Goal: Find specific page/section: Find specific page/section

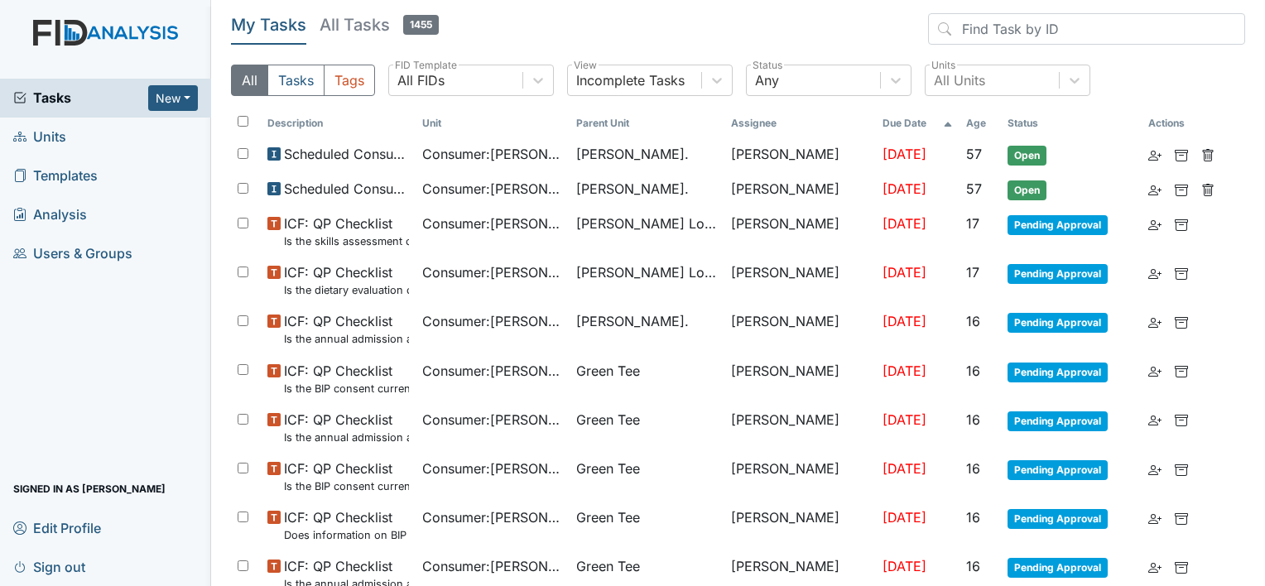
click at [127, 129] on link "Units" at bounding box center [105, 137] width 211 height 39
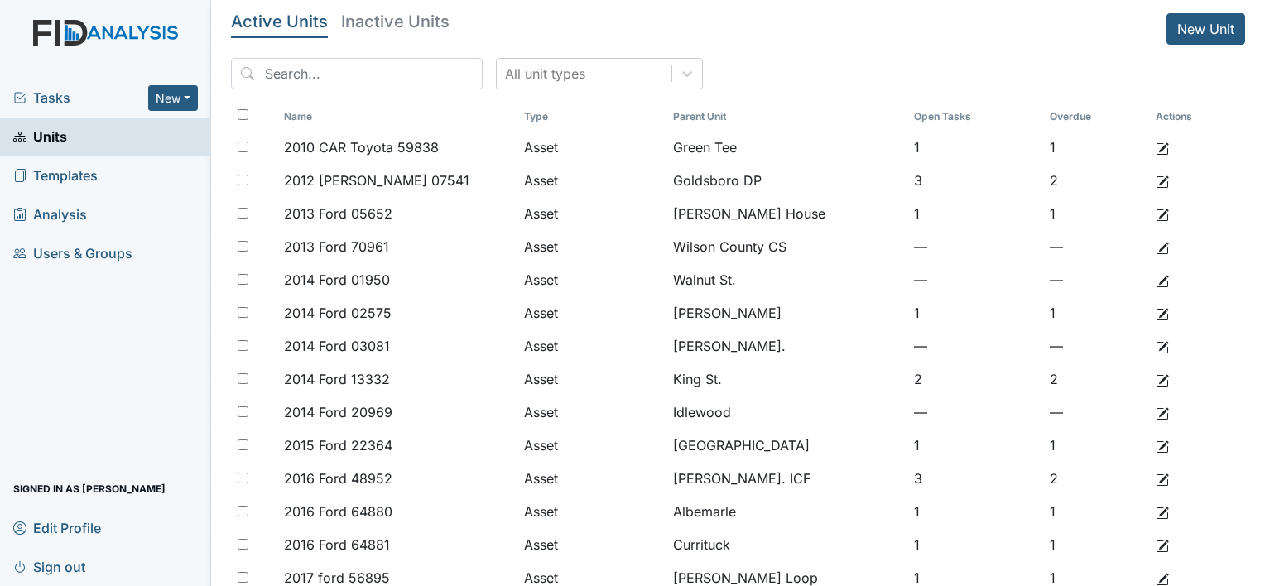
click at [83, 99] on span "Tasks" at bounding box center [80, 98] width 135 height 20
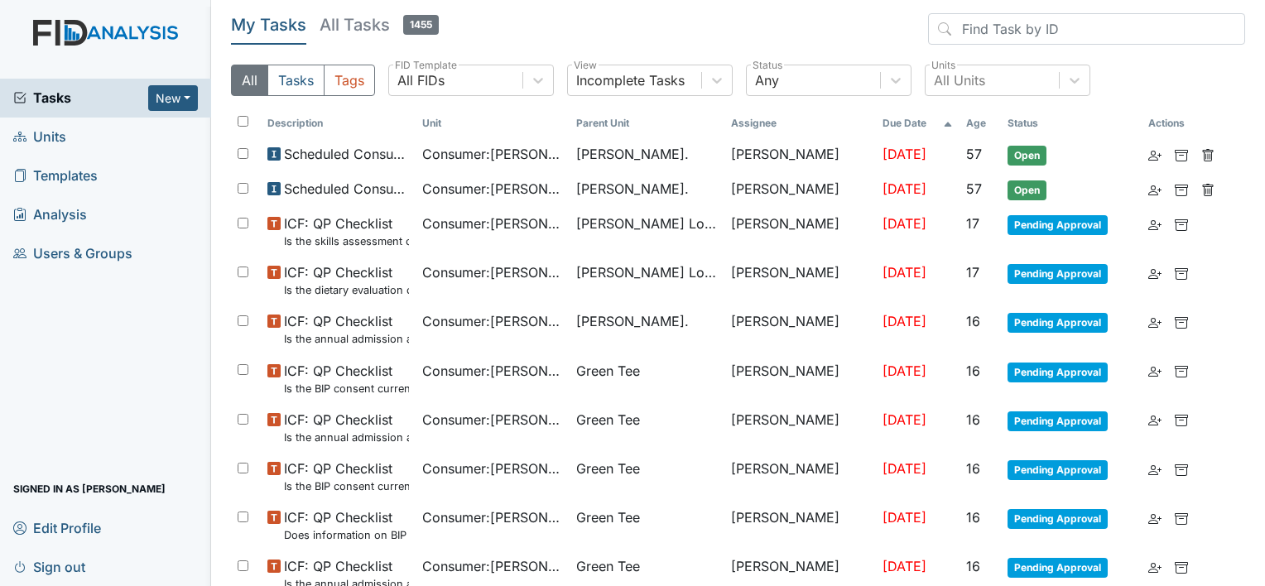
click at [118, 132] on link "Units" at bounding box center [105, 137] width 211 height 39
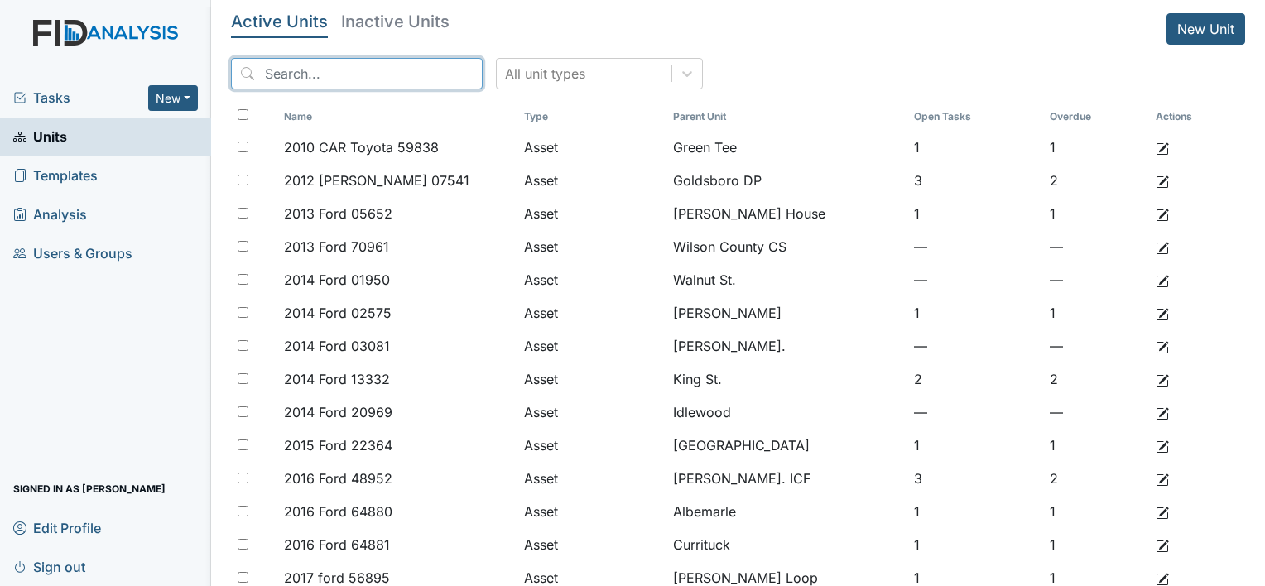
click at [305, 69] on input "search" at bounding box center [357, 73] width 252 height 31
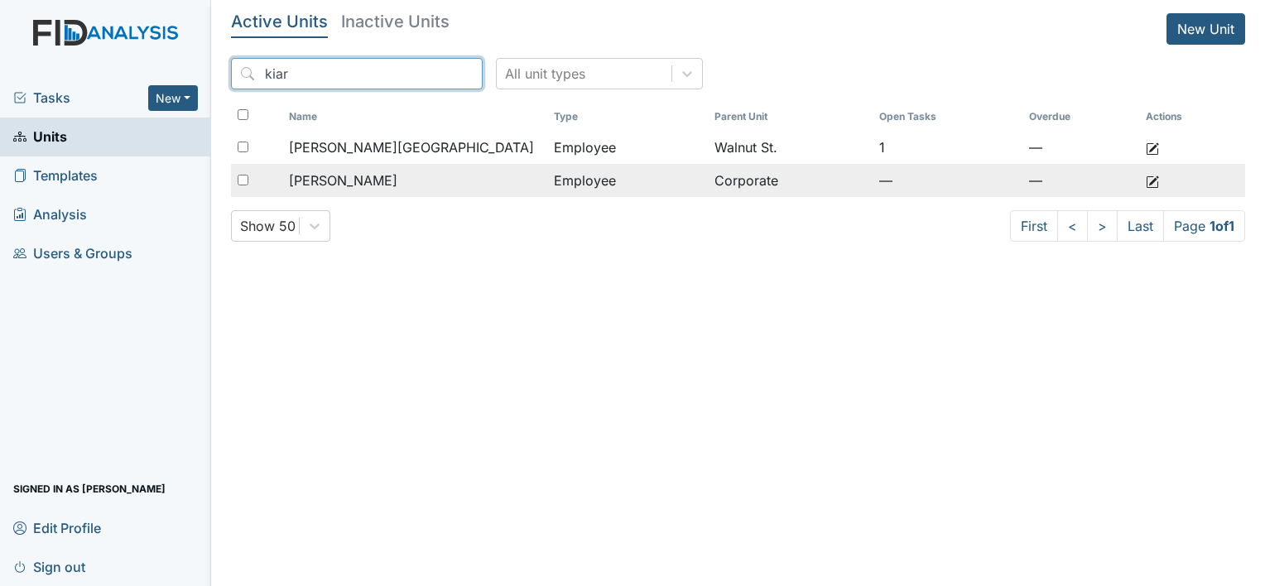
type input "kiar"
click at [397, 181] on div "McCoy, Kiarra" at bounding box center [415, 181] width 252 height 20
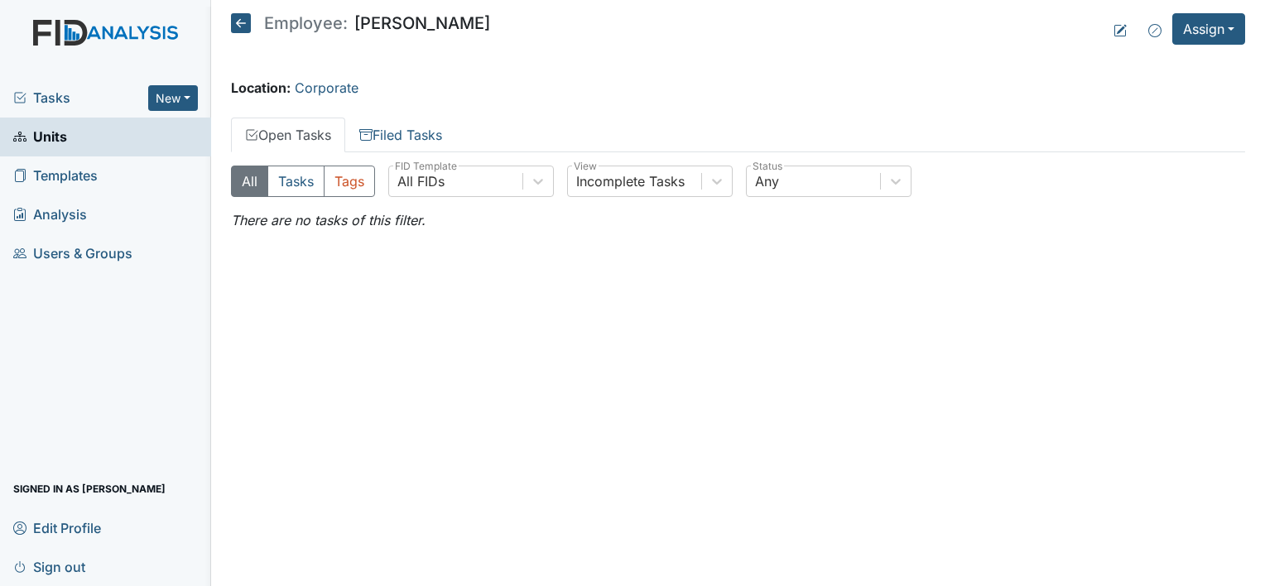
click at [243, 18] on icon at bounding box center [241, 23] width 20 height 20
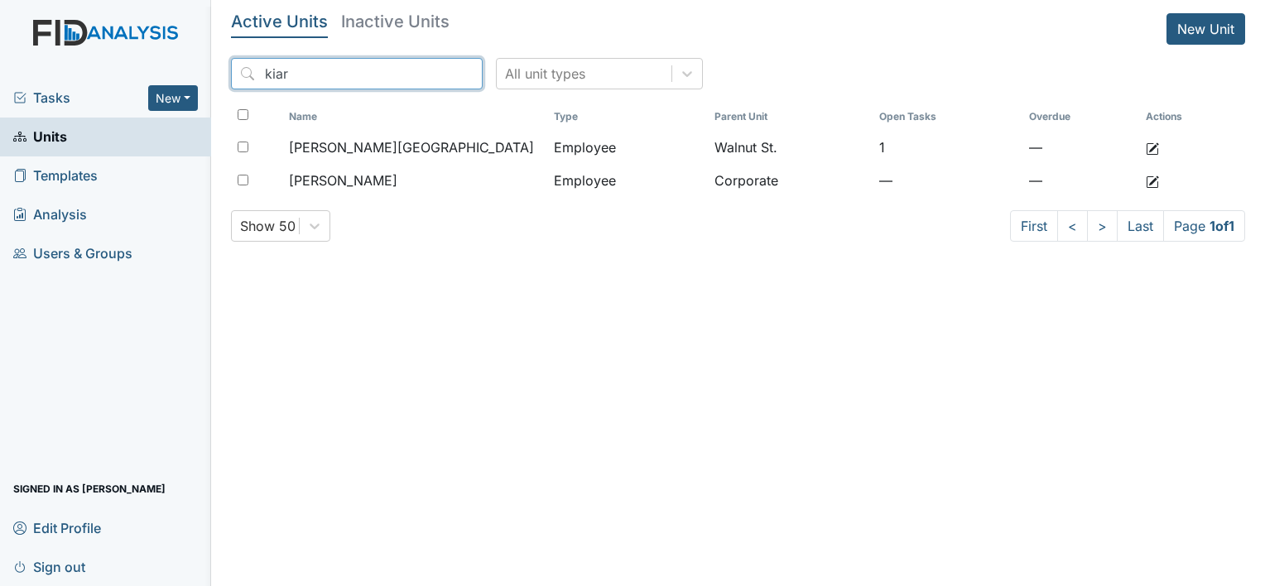
click at [437, 73] on input "kiar" at bounding box center [357, 73] width 252 height 31
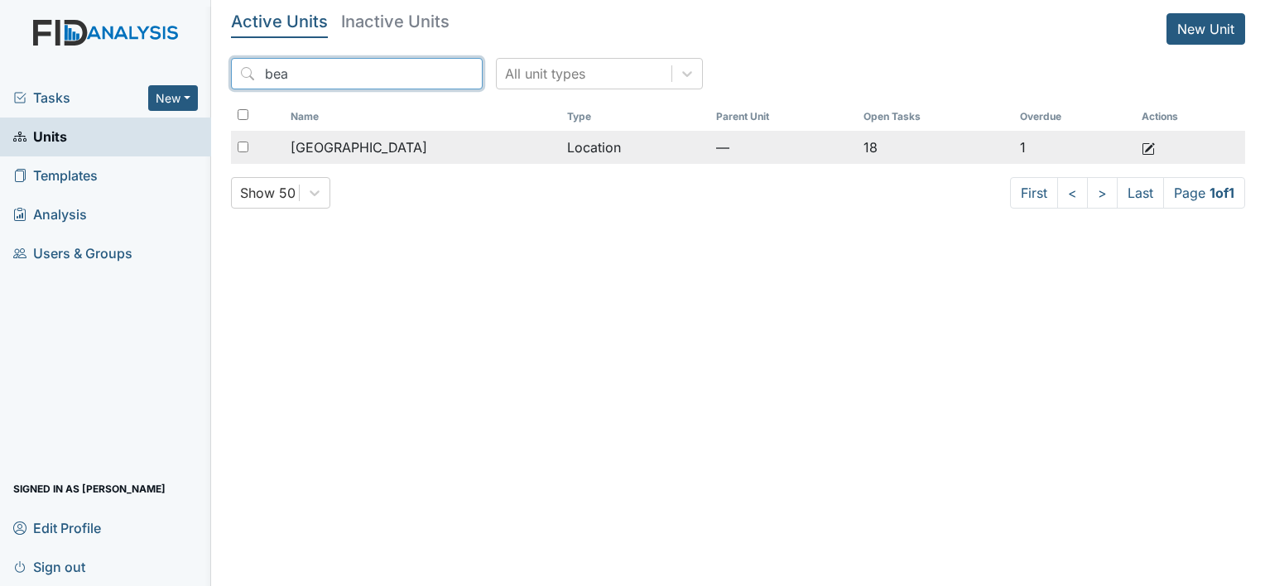
type input "bea"
click at [525, 143] on div "[GEOGRAPHIC_DATA]" at bounding box center [422, 147] width 263 height 20
